Goal: Check status: Check status

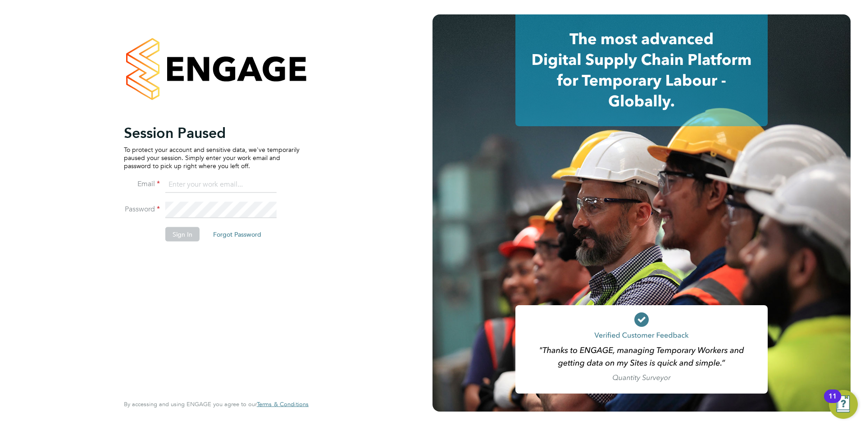
type input "georgina.ulysses@randstad.co.uk"
click at [174, 233] on button "Sign In" at bounding box center [182, 234] width 34 height 14
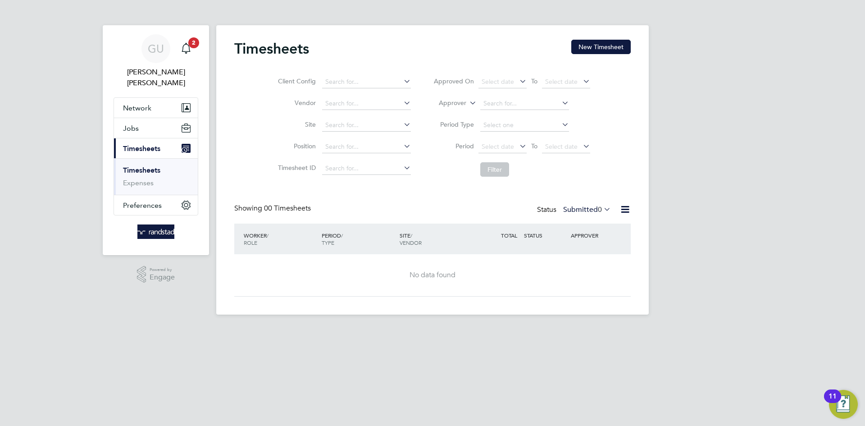
click at [145, 166] on link "Timesheets" at bounding box center [141, 170] width 37 height 9
click at [247, 329] on html "[PERSON_NAME] [PERSON_NAME] Notifications 2 Applications: Network Businesses Si…" at bounding box center [432, 164] width 865 height 329
click at [150, 144] on span "Timesheets" at bounding box center [141, 148] width 37 height 9
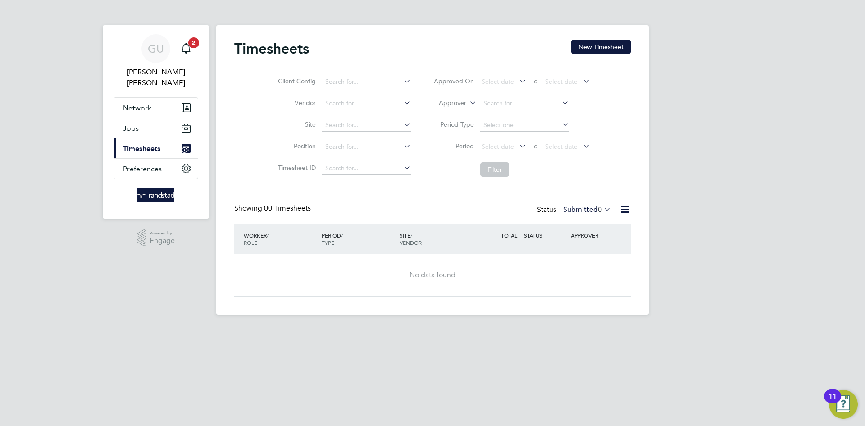
click at [141, 144] on span "Timesheets" at bounding box center [141, 148] width 37 height 9
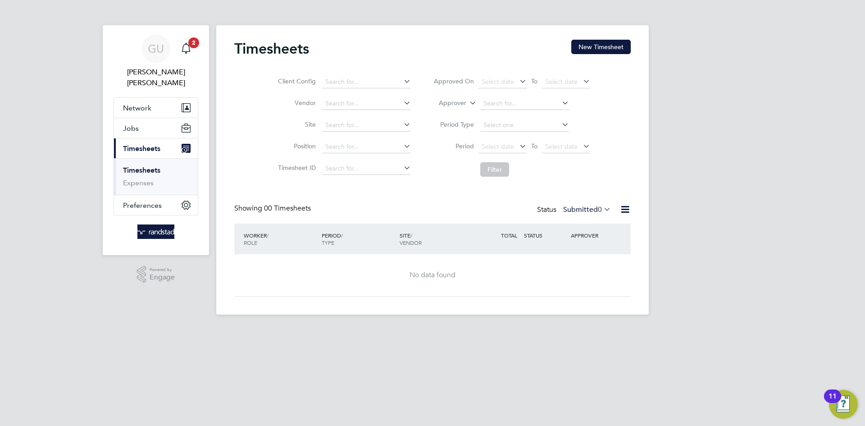
click at [145, 166] on link "Timesheets" at bounding box center [141, 170] width 37 height 9
click at [693, 110] on div "[PERSON_NAME] [PERSON_NAME] Notifications 2 Applications: Network Businesses Si…" at bounding box center [432, 164] width 865 height 329
click at [189, 41] on span "2" at bounding box center [193, 42] width 11 height 11
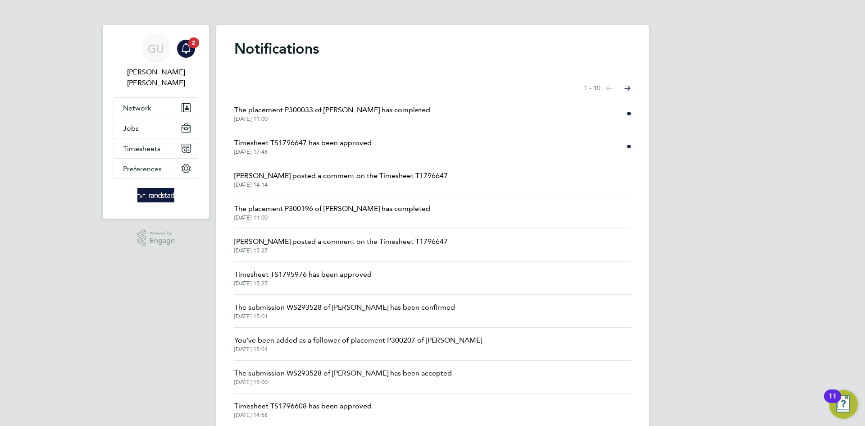
click at [328, 148] on span "Timesheet TS1796647 has been approved" at bounding box center [302, 142] width 137 height 11
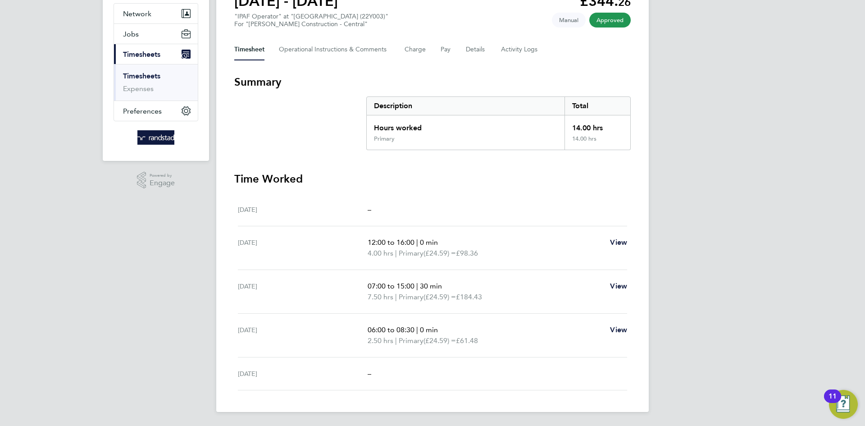
scroll to position [95, 0]
